Goal: Information Seeking & Learning: Understand process/instructions

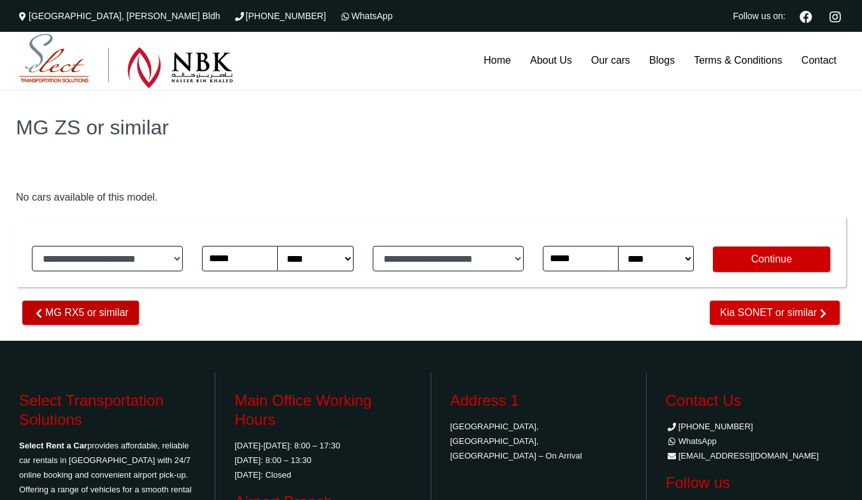
click at [117, 320] on span "MG RX5 or similar" at bounding box center [80, 313] width 117 height 24
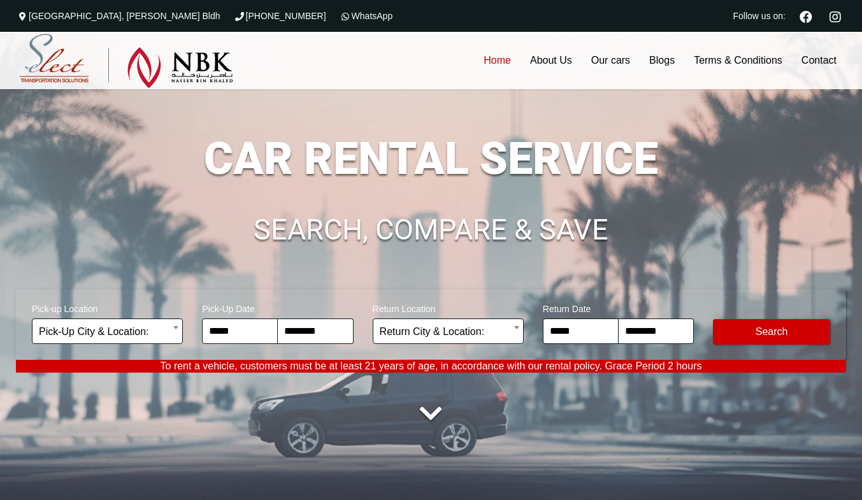
click at [745, 66] on link "Terms & Conditions" at bounding box center [738, 60] width 108 height 57
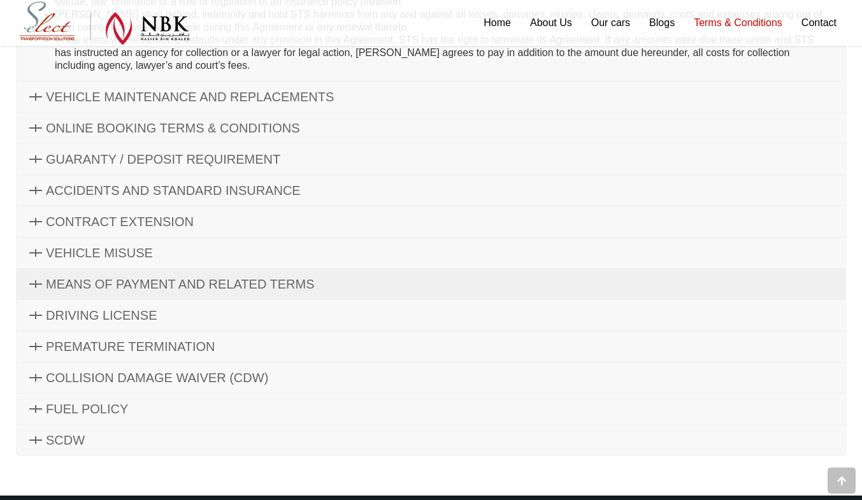
scroll to position [605, 0]
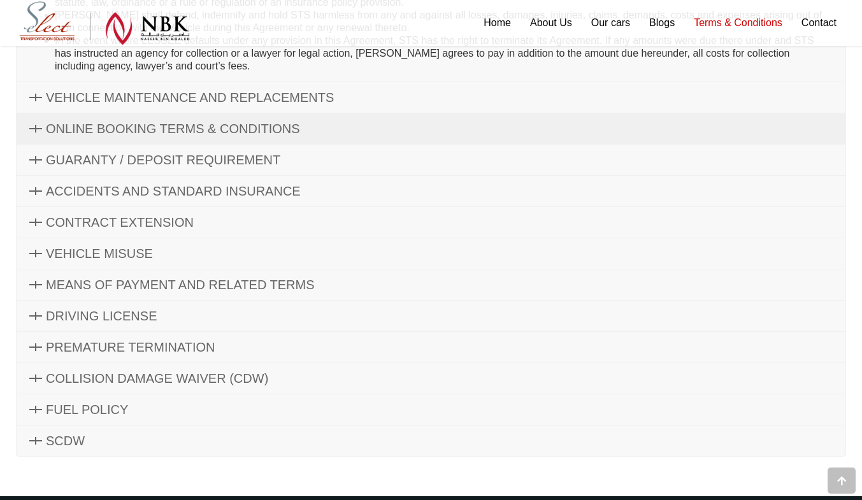
click at [363, 132] on link "ONLINE BOOKING TERMS & CONDITIONS" at bounding box center [431, 128] width 829 height 31
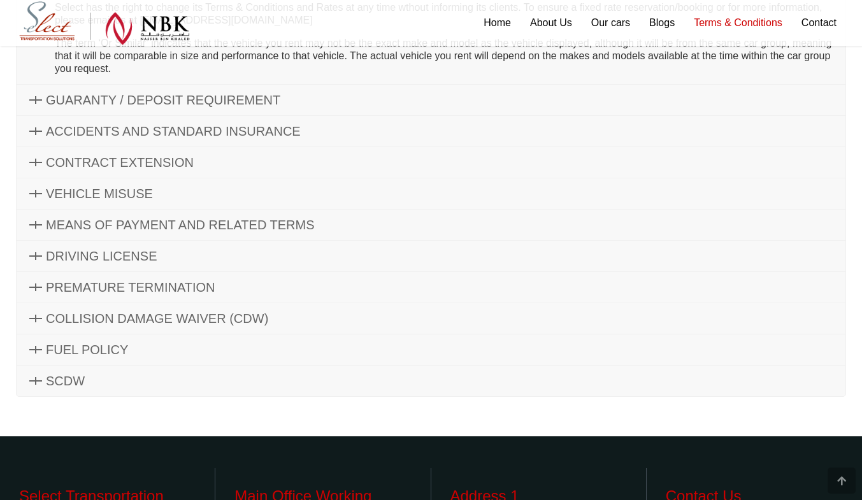
scroll to position [1036, 0]
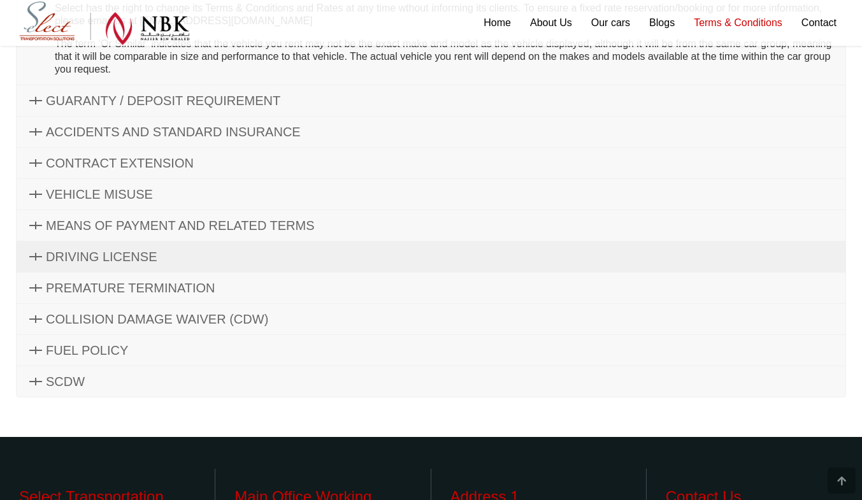
click at [362, 268] on link "DRIVING LICENSE" at bounding box center [431, 256] width 829 height 31
